Goal: Information Seeking & Learning: Understand process/instructions

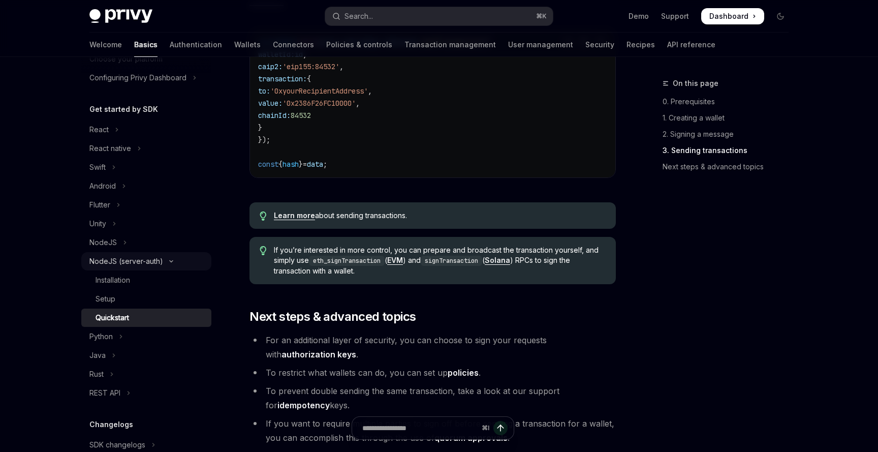
scroll to position [53, 0]
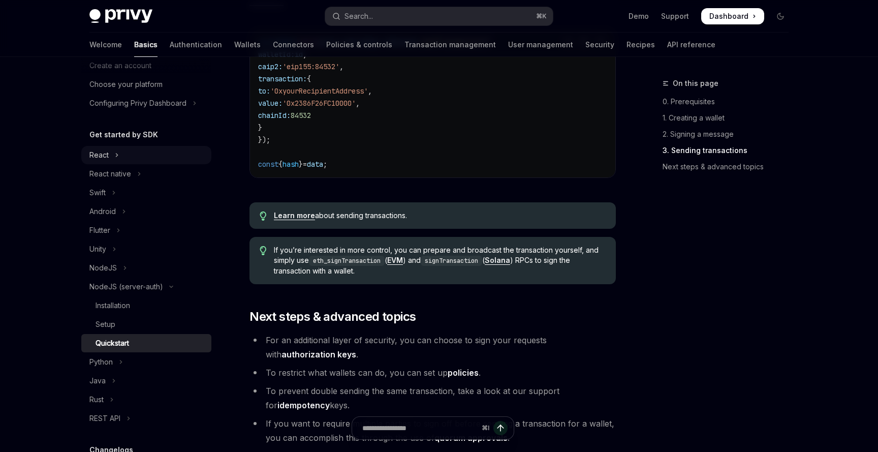
click at [112, 159] on button "React" at bounding box center [146, 155] width 130 height 18
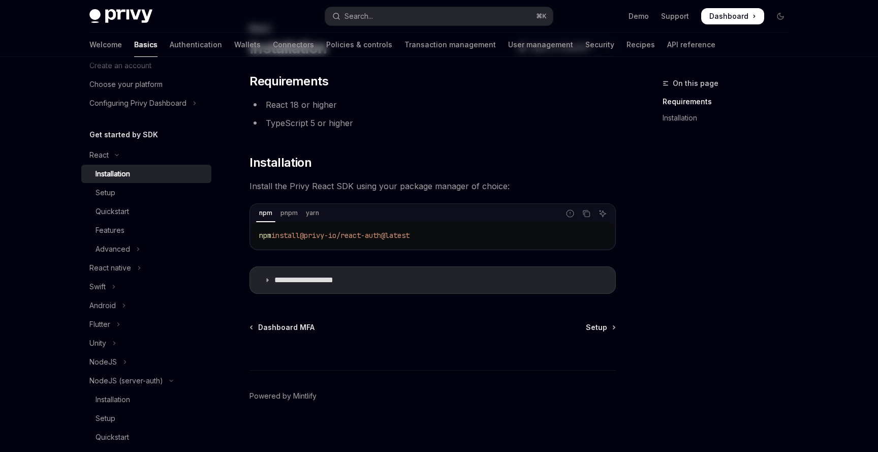
scroll to position [61, 0]
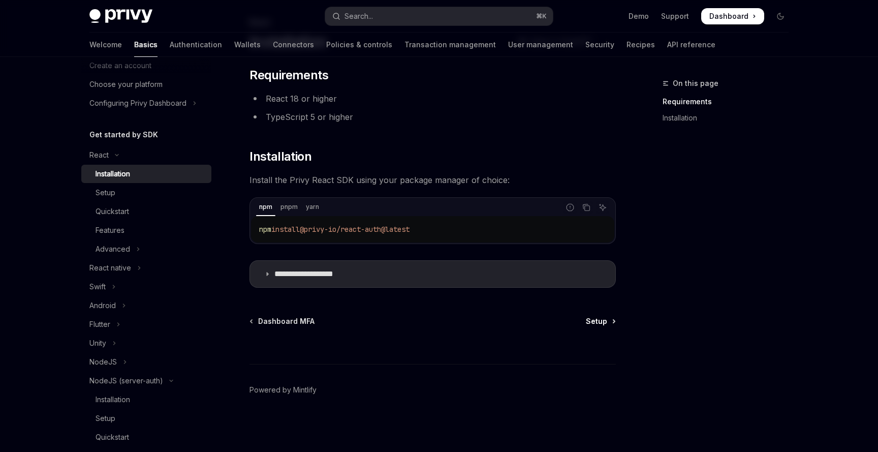
click at [594, 319] on span "Setup" at bounding box center [596, 321] width 21 height 10
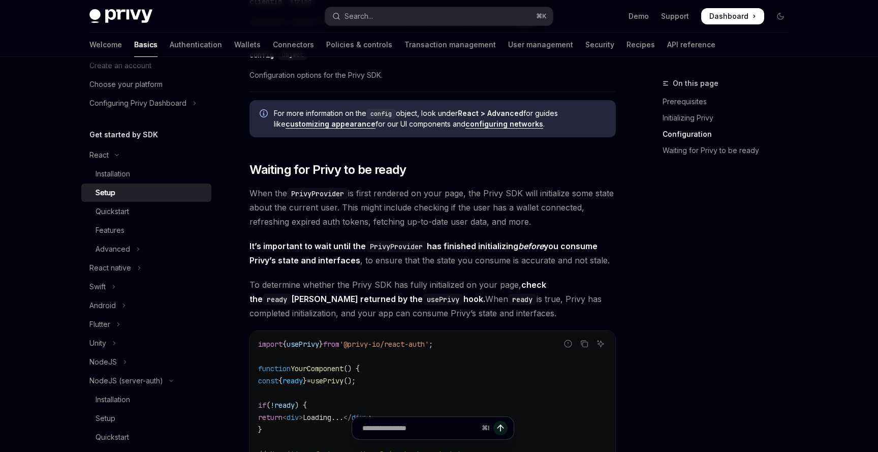
scroll to position [865, 0]
click at [118, 210] on div "Quickstart" at bounding box center [113, 211] width 34 height 12
type textarea "*"
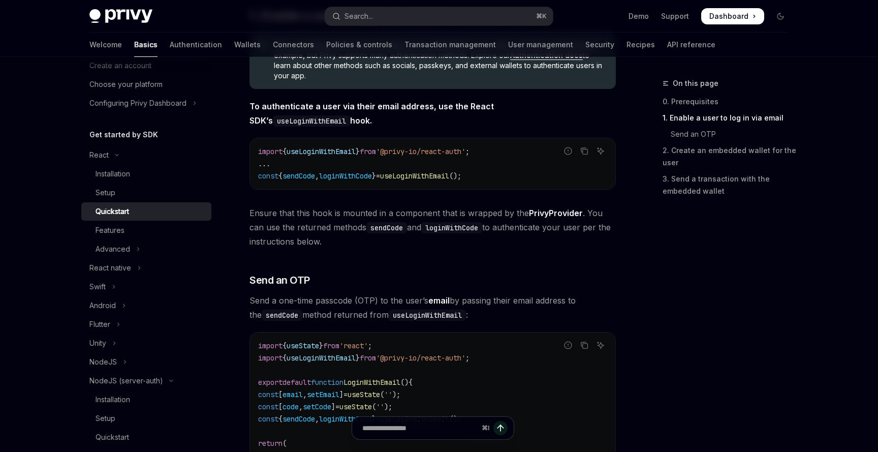
scroll to position [189, 0]
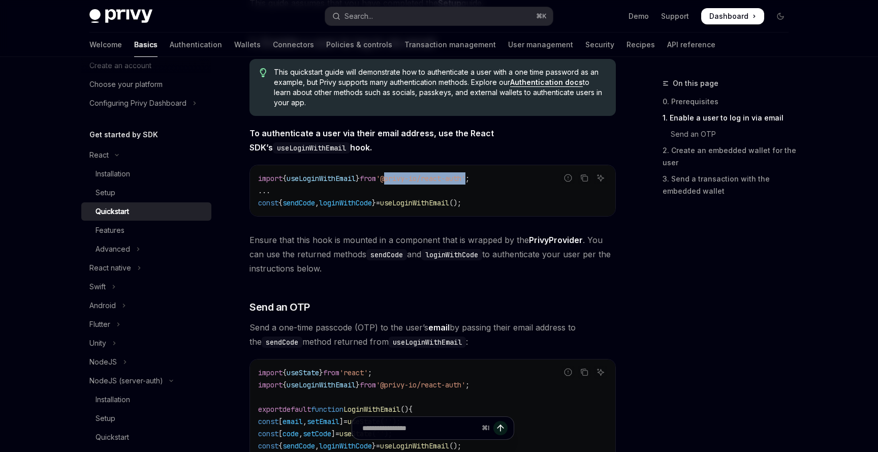
drag, startPoint x: 485, startPoint y: 179, endPoint x: 400, endPoint y: 180, distance: 84.4
click at [400, 180] on span "'@privy-io/react-auth'" at bounding box center [420, 178] width 89 height 9
copy span "@privy-io/react-auth"
